Goal: Information Seeking & Learning: Check status

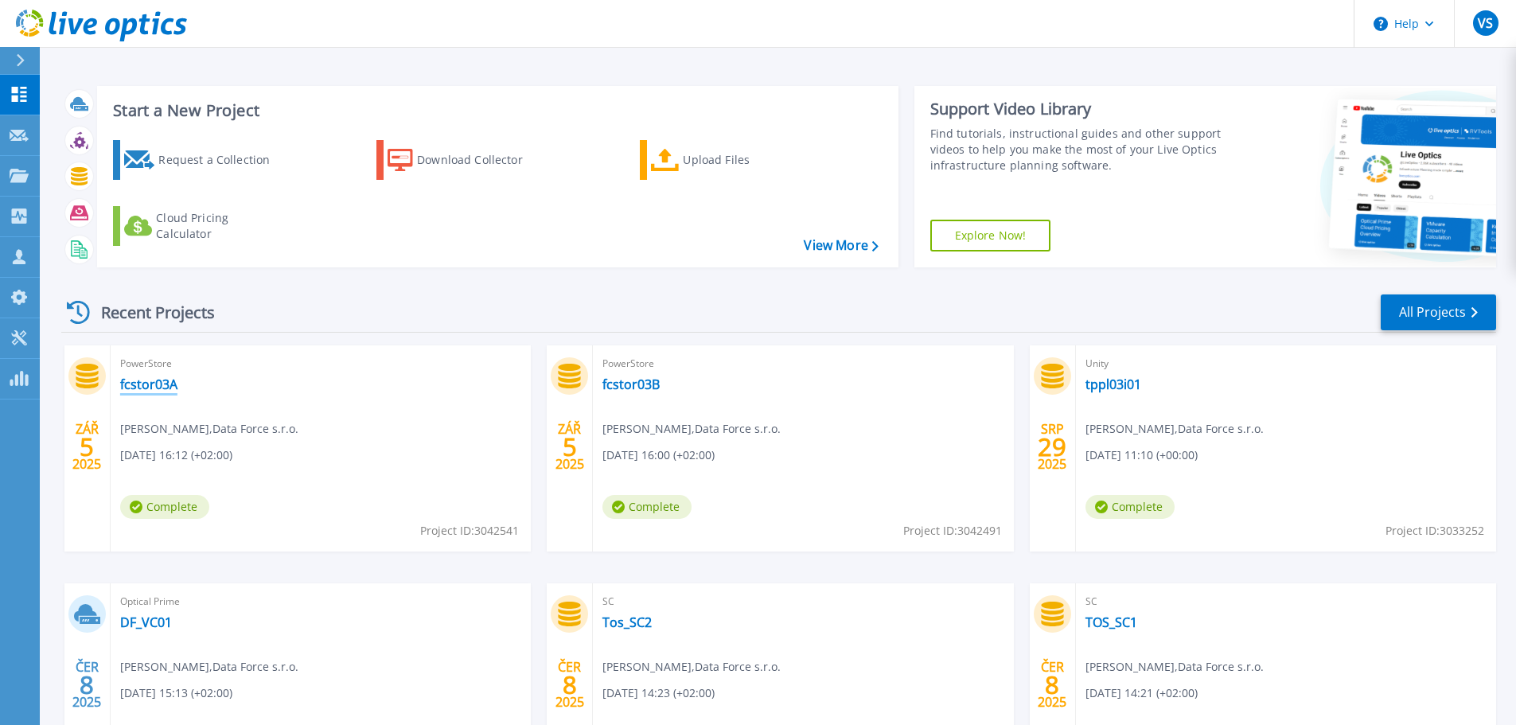
click at [146, 383] on link "fcstor03A" at bounding box center [148, 384] width 57 height 16
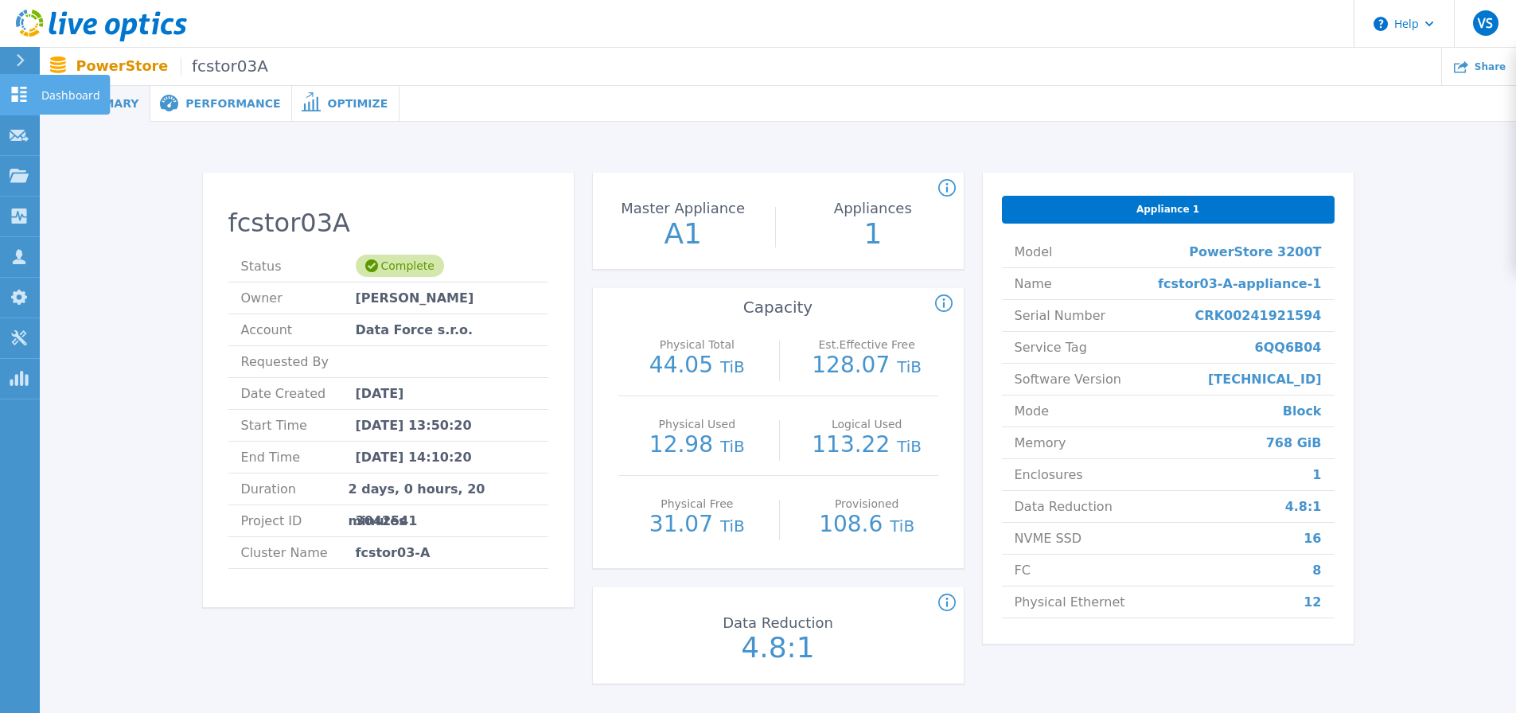
click at [33, 91] on link "Dashboard Dashboard" at bounding box center [20, 95] width 40 height 41
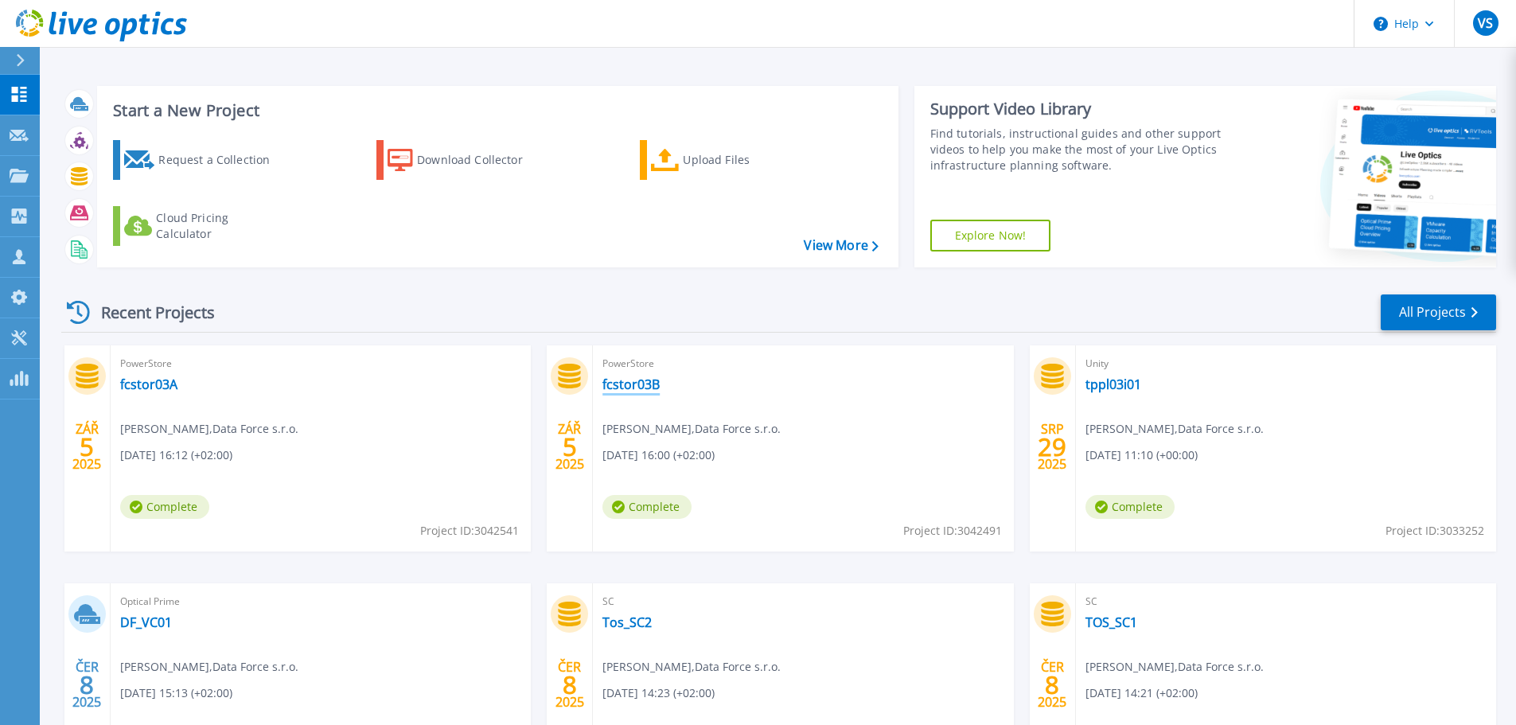
click at [624, 381] on link "fcstor03B" at bounding box center [630, 384] width 57 height 16
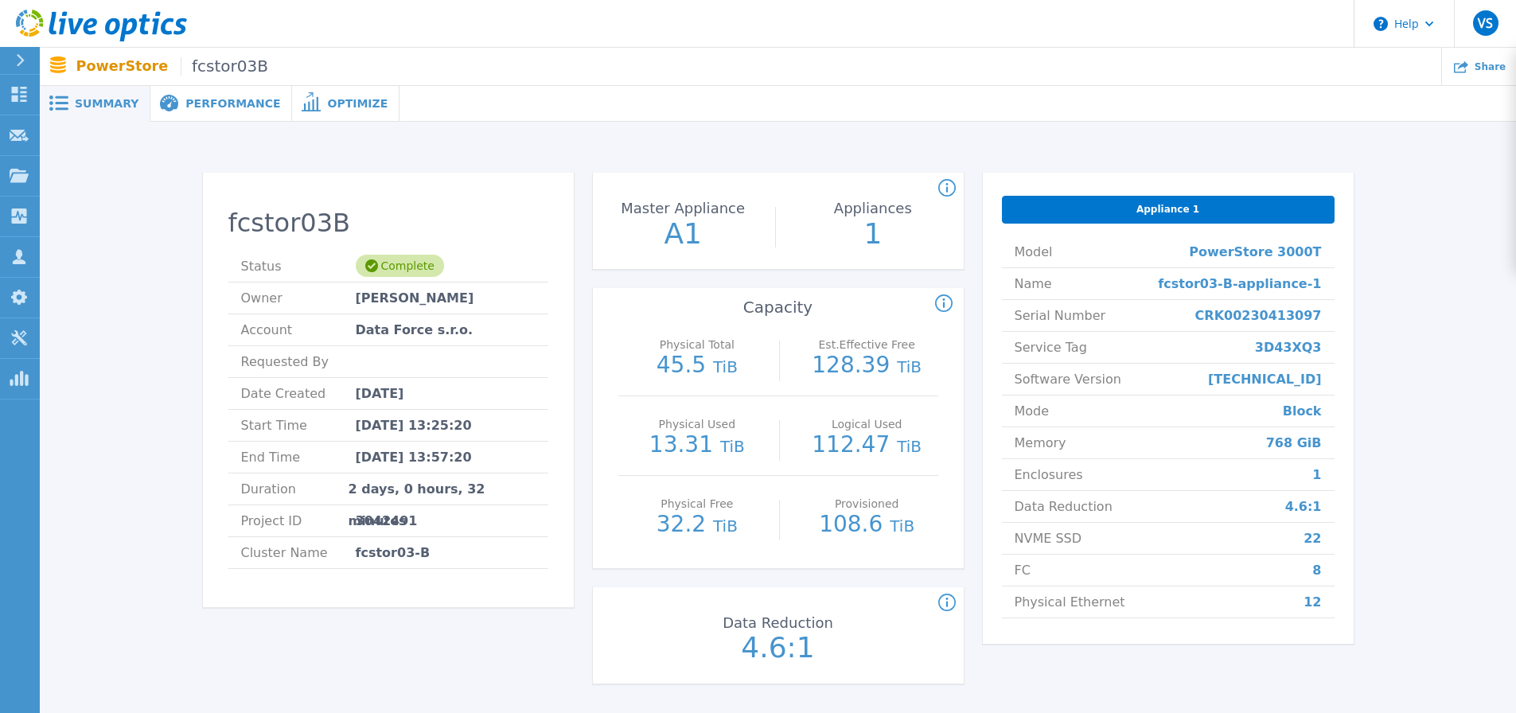
click at [945, 604] on icon at bounding box center [947, 603] width 18 height 19
click at [204, 106] on span "Performance" at bounding box center [232, 103] width 95 height 11
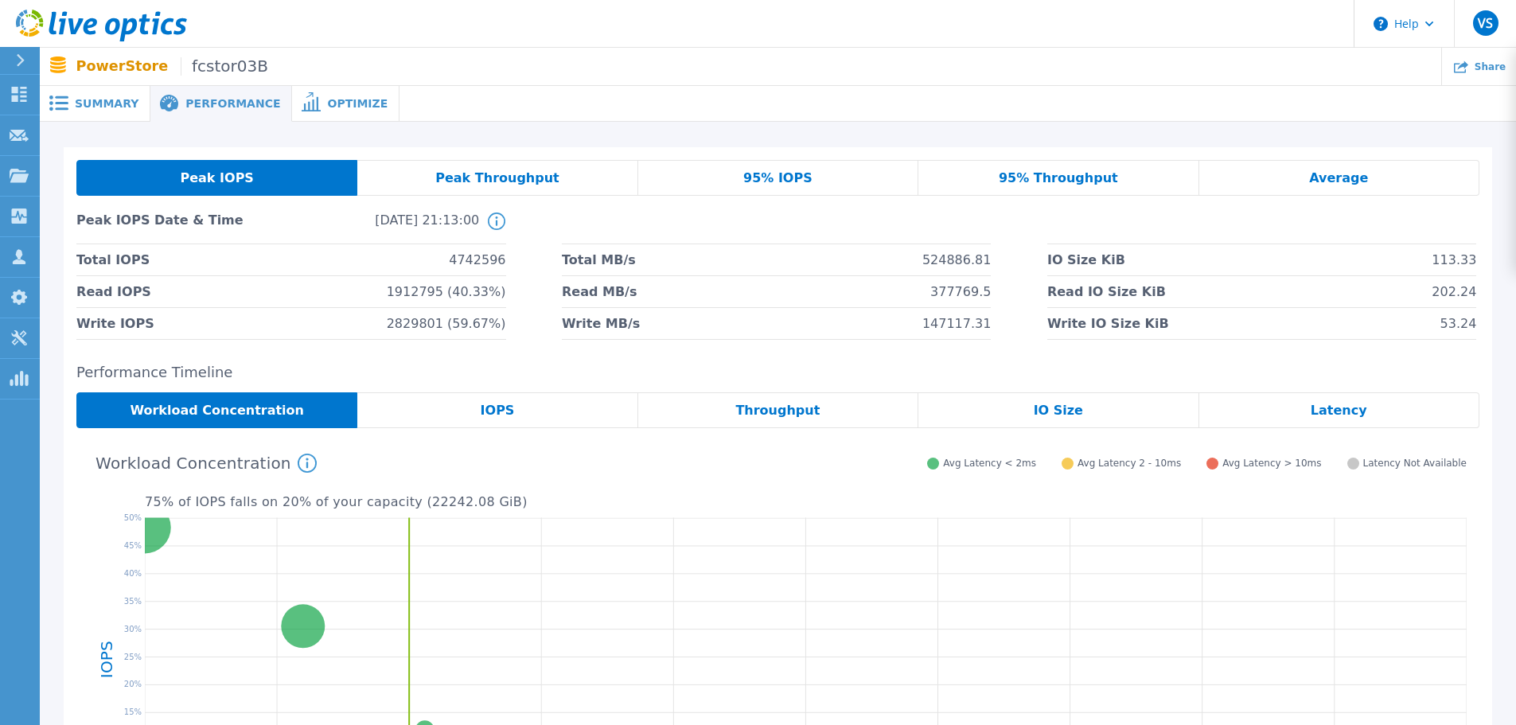
click at [752, 177] on span "95% IOPS" at bounding box center [777, 178] width 69 height 13
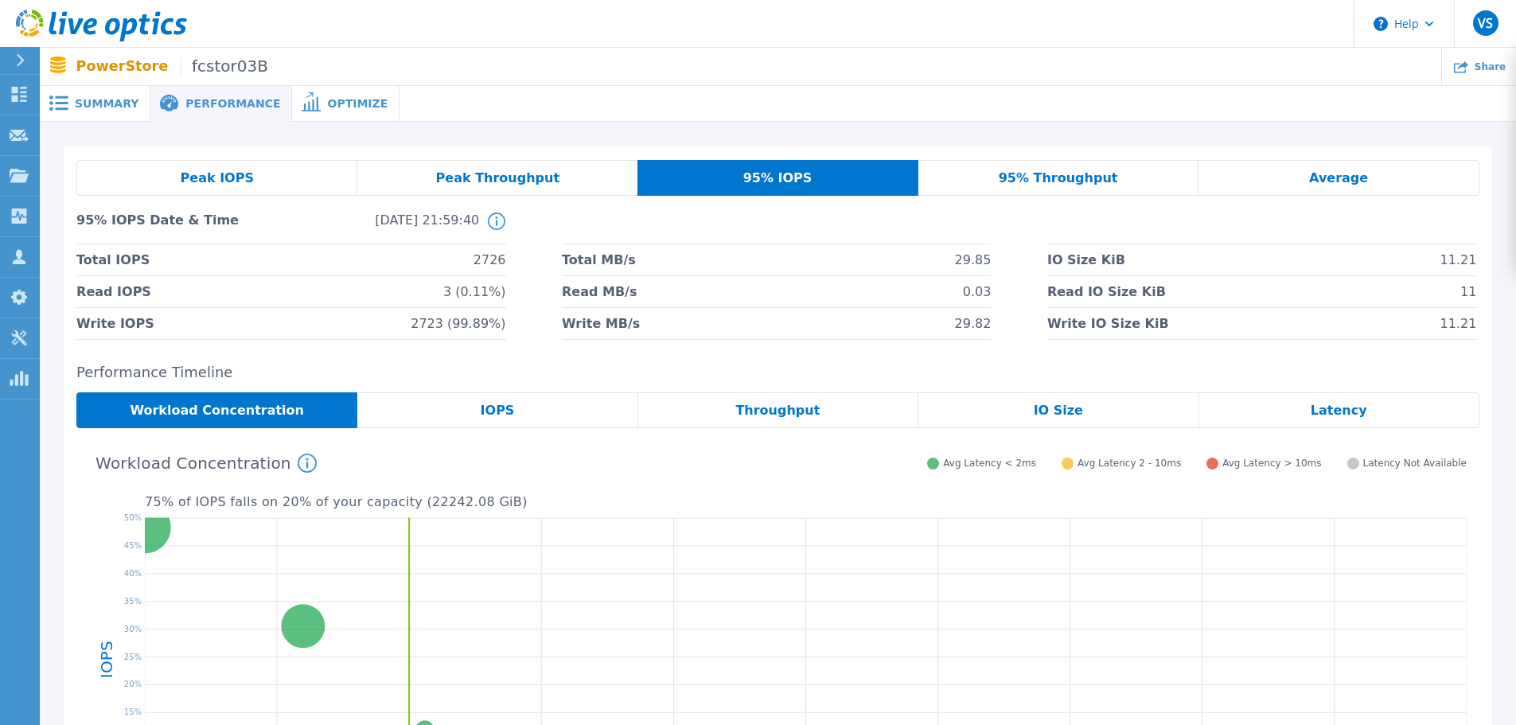
click at [23, 63] on icon at bounding box center [20, 60] width 9 height 13
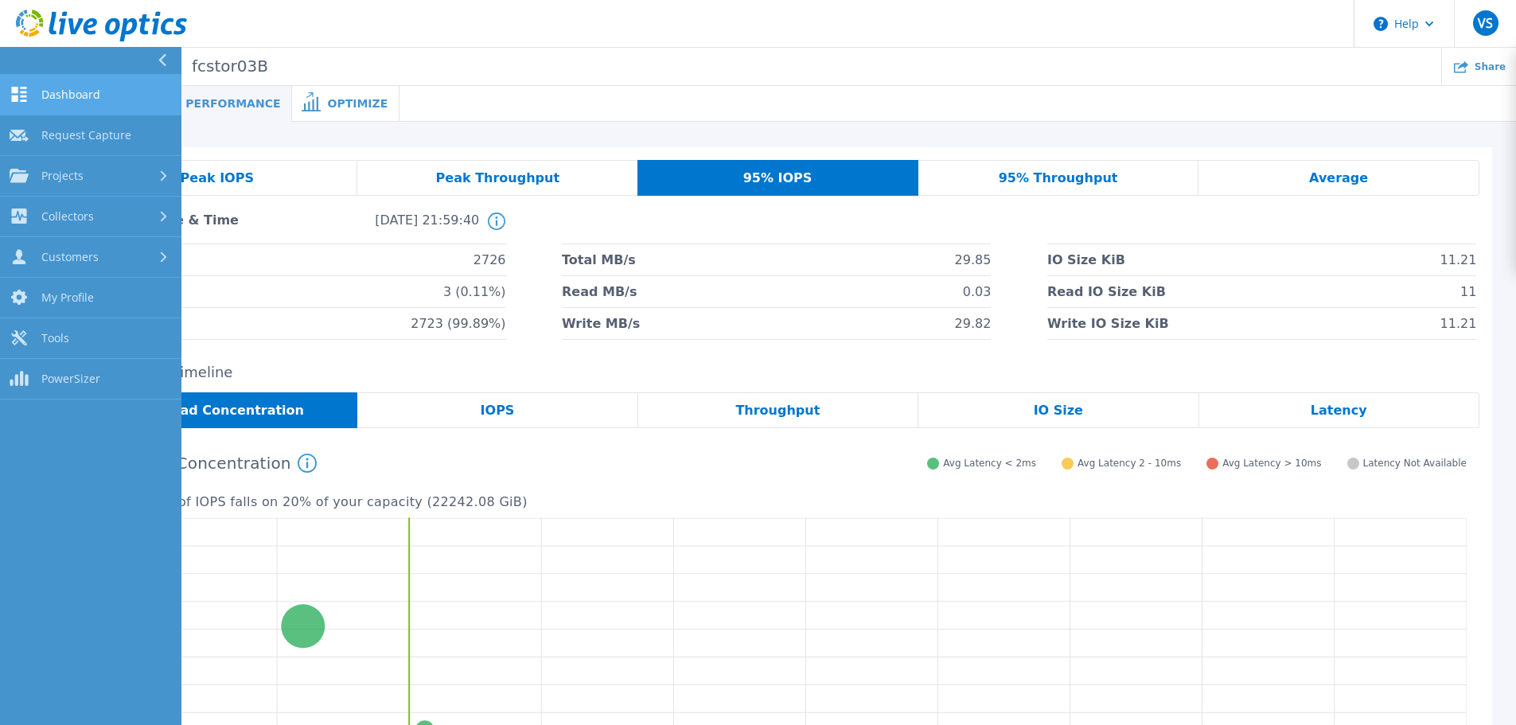
click at [68, 96] on span "Dashboard" at bounding box center [70, 95] width 59 height 14
